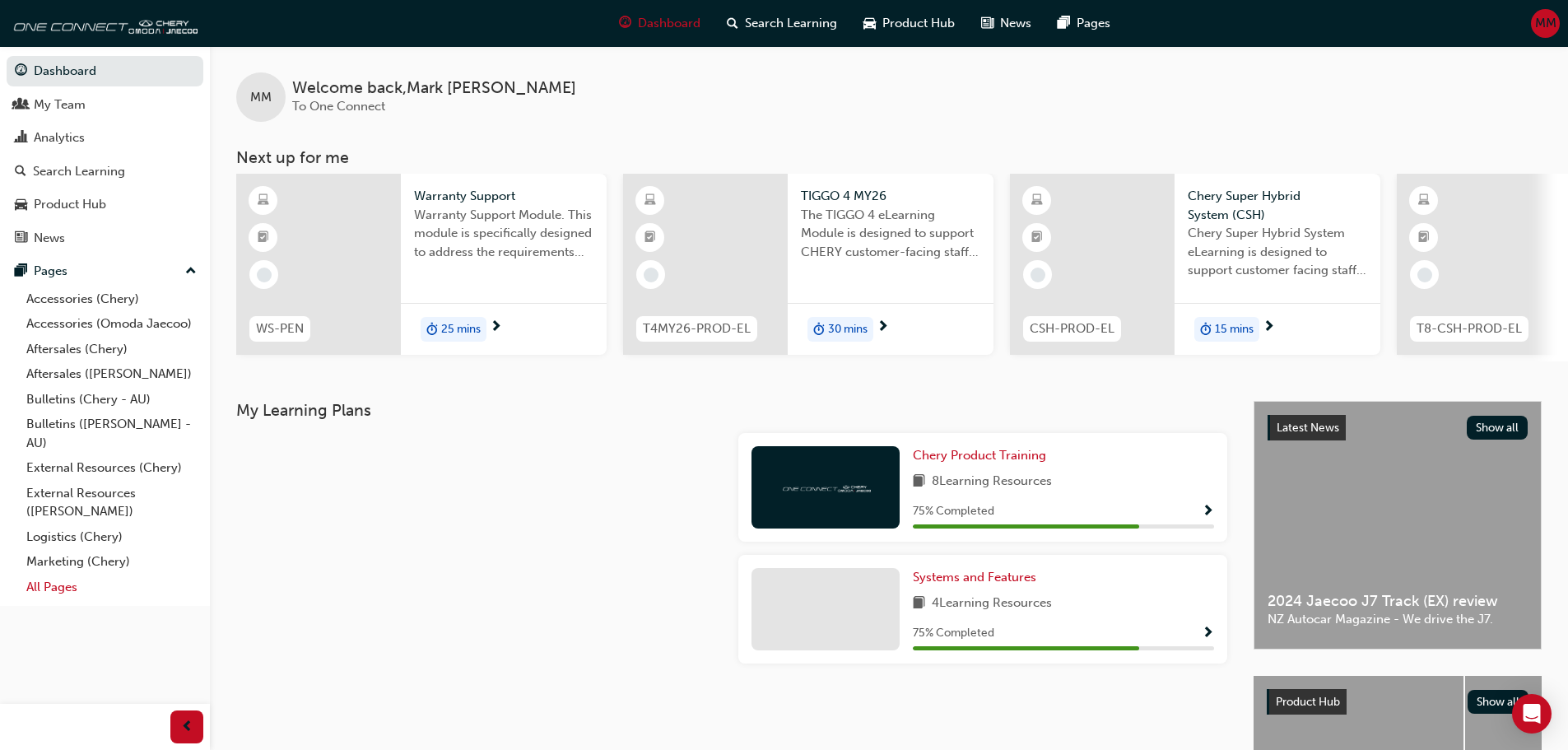
click at [89, 592] on link "All Pages" at bounding box center [111, 588] width 183 height 26
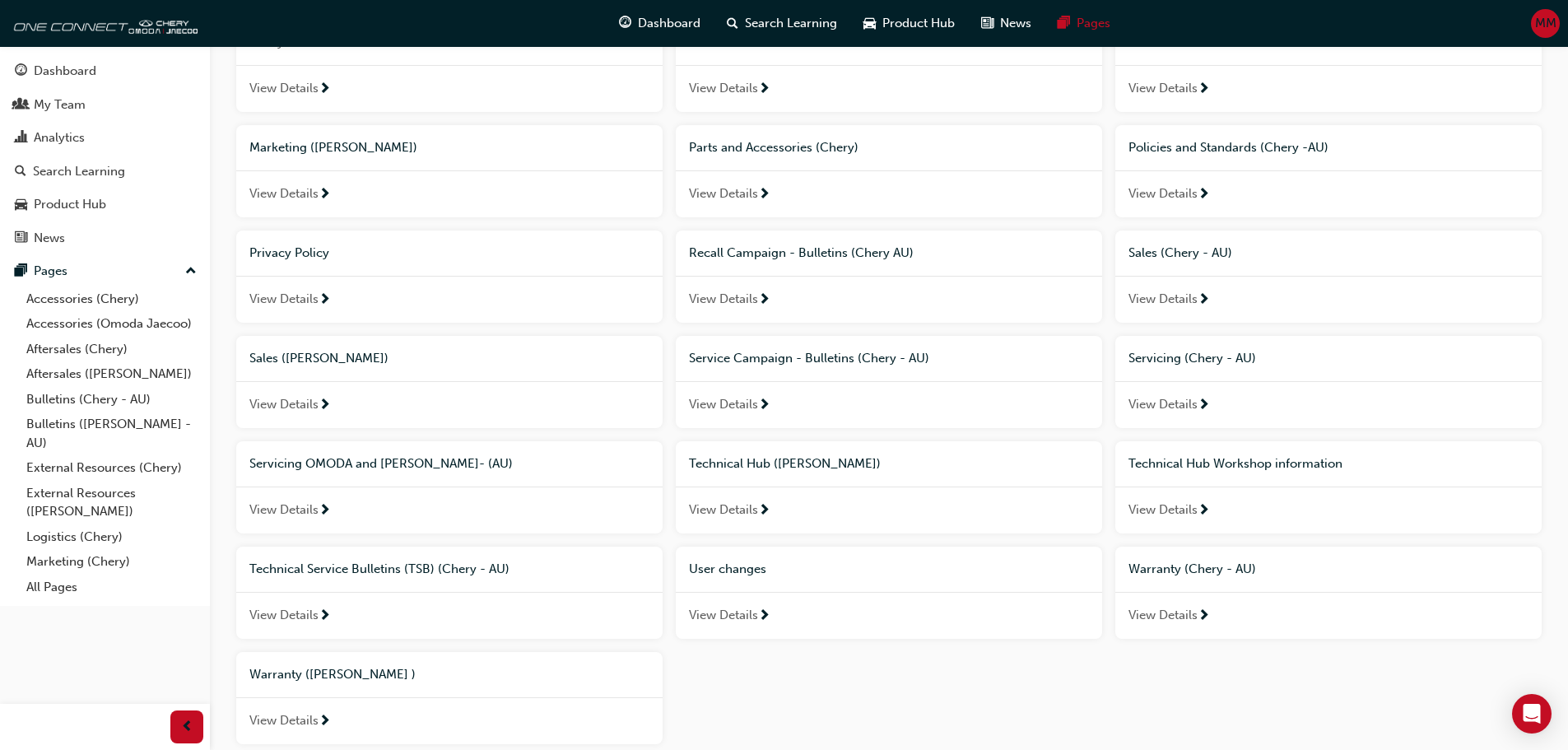
scroll to position [658, 0]
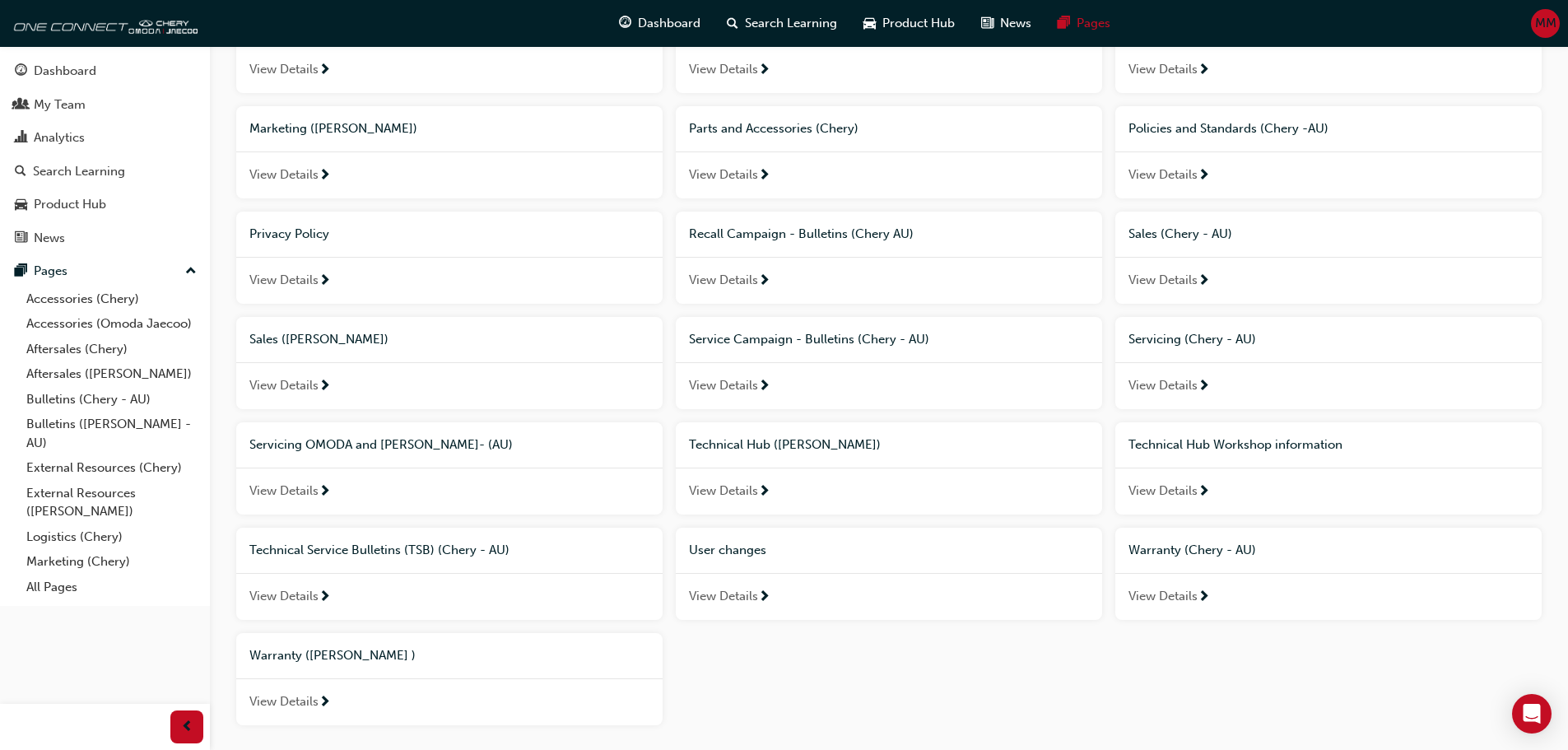
click at [1192, 443] on span "Technical Hub Workshop information" at bounding box center [1235, 444] width 214 height 15
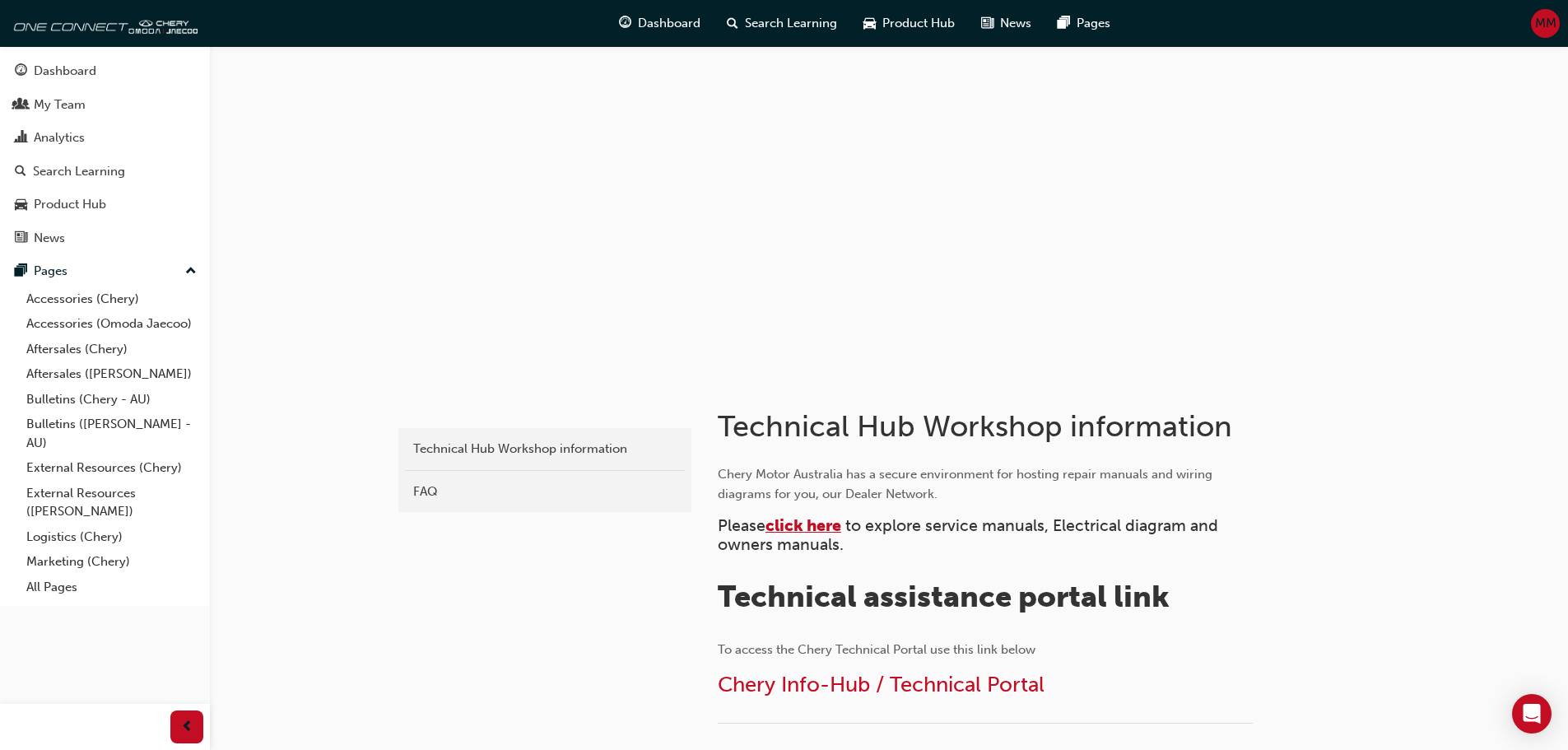
click at [830, 516] on span "click here" at bounding box center [803, 525] width 76 height 19
